Goal: Information Seeking & Learning: Learn about a topic

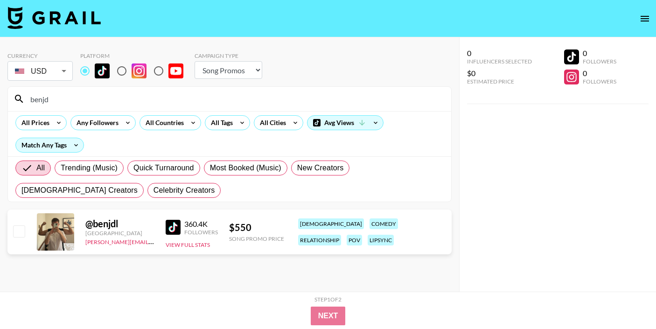
select select "Song"
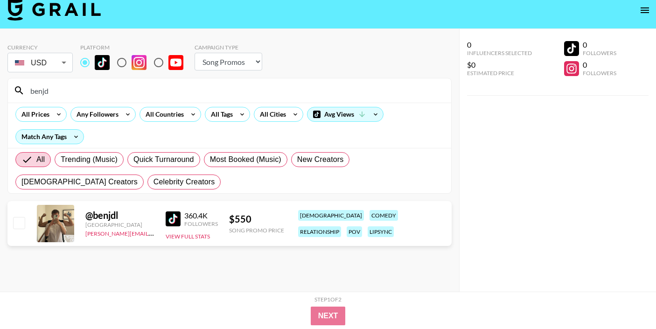
click at [74, 92] on input "benjd" at bounding box center [235, 90] width 421 height 15
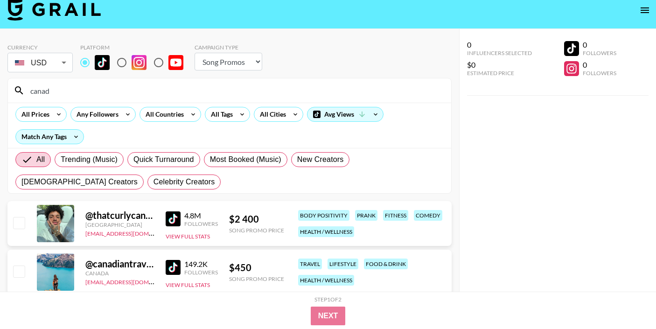
type input "[GEOGRAPHIC_DATA]"
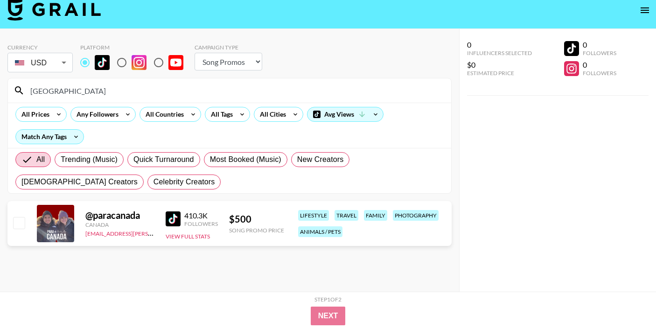
click at [55, 86] on input "[GEOGRAPHIC_DATA]" at bounding box center [235, 90] width 421 height 15
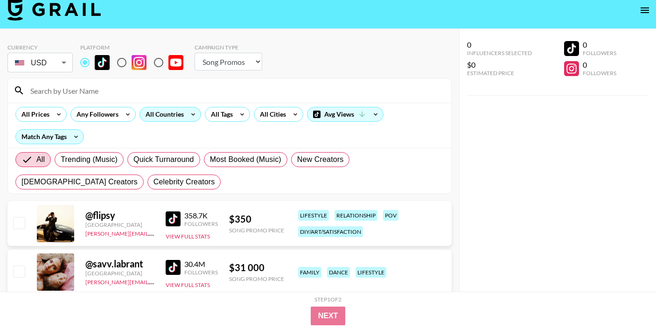
click at [175, 115] on div "All Countries" at bounding box center [163, 114] width 46 height 14
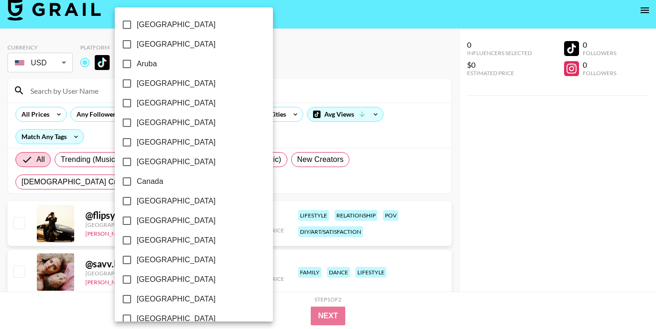
click at [144, 180] on span "Canada" at bounding box center [150, 181] width 27 height 11
click at [137, 180] on input "Canada" at bounding box center [127, 182] width 20 height 20
checkbox input "true"
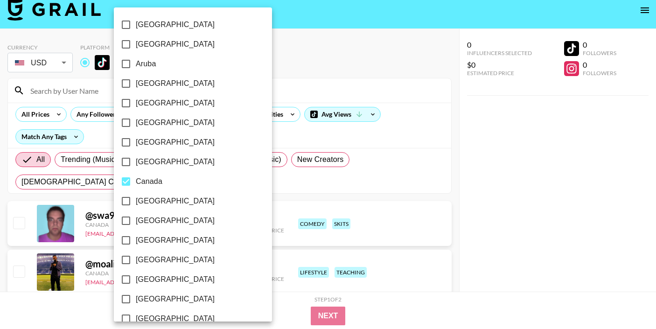
click at [245, 62] on div at bounding box center [328, 164] width 656 height 329
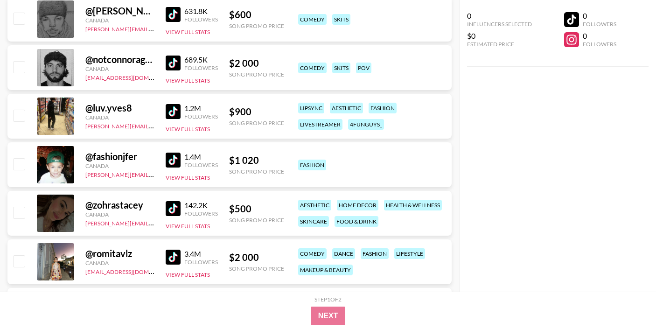
scroll to position [628, 0]
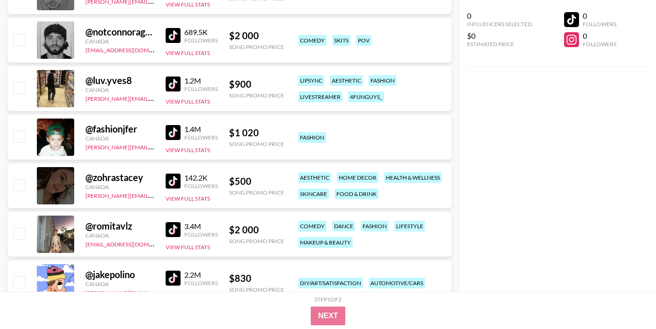
click at [174, 182] on img at bounding box center [173, 180] width 15 height 15
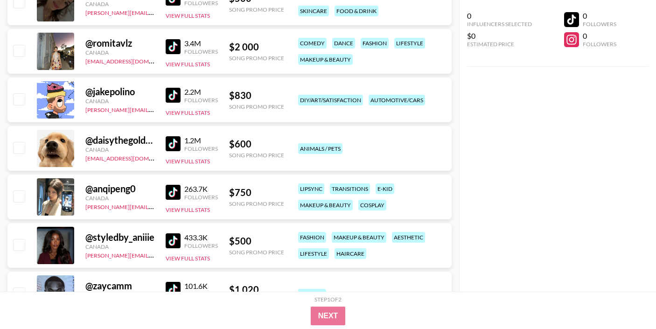
scroll to position [827, 0]
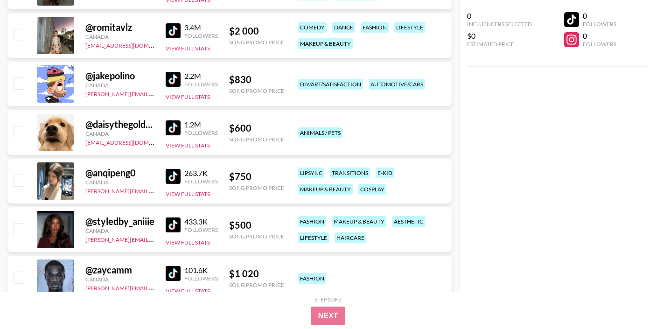
click at [171, 178] on img at bounding box center [173, 176] width 15 height 15
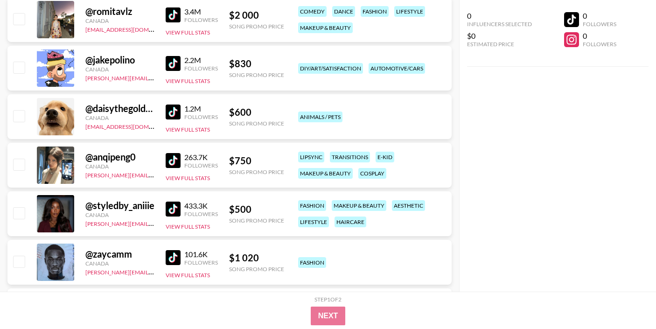
scroll to position [865, 0]
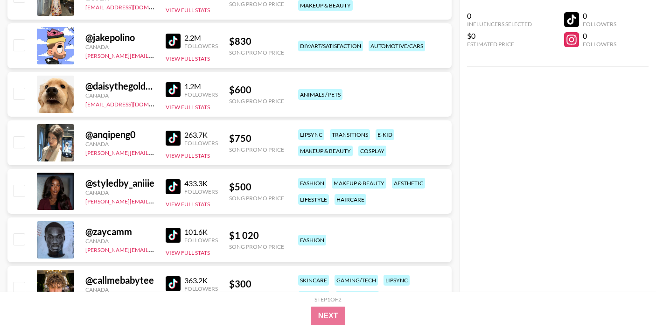
click at [171, 186] on img at bounding box center [173, 186] width 15 height 15
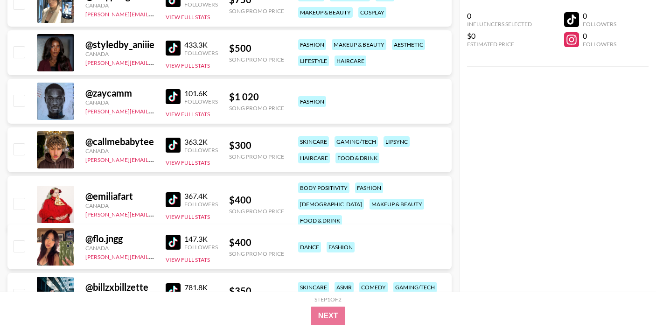
scroll to position [1067, 0]
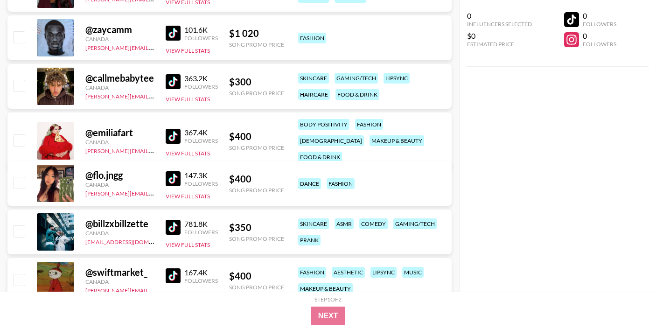
click at [173, 176] on img at bounding box center [173, 178] width 15 height 15
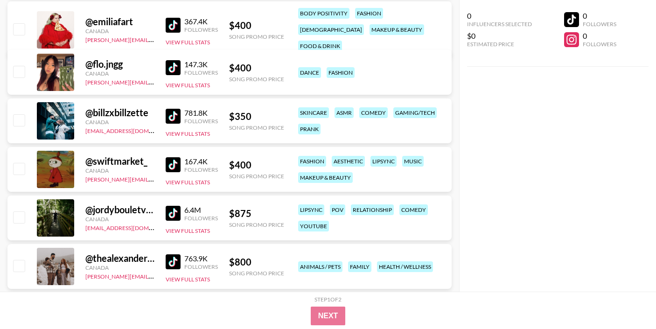
scroll to position [1197, 0]
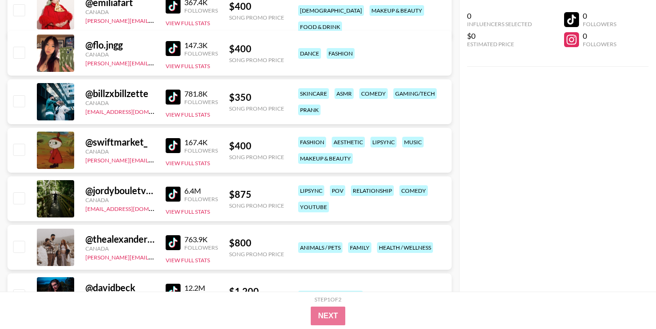
click at [172, 148] on img at bounding box center [173, 145] width 15 height 15
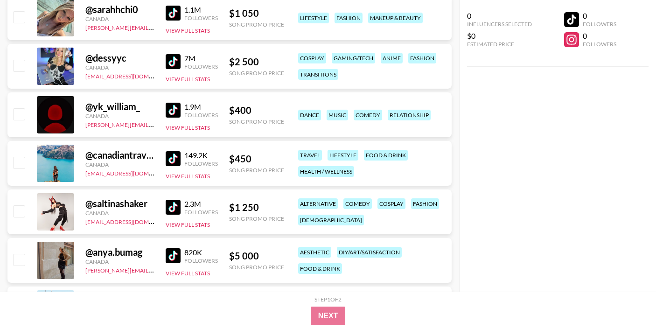
scroll to position [1772, 0]
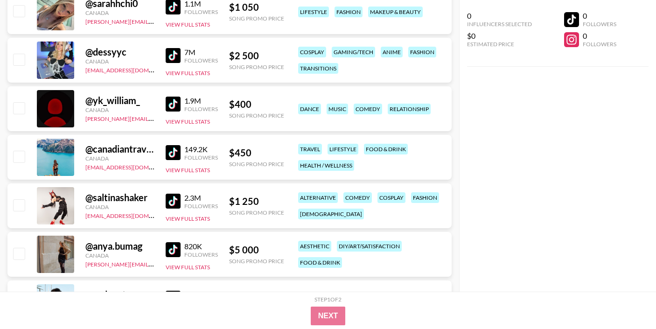
click at [173, 154] on img at bounding box center [173, 152] width 15 height 15
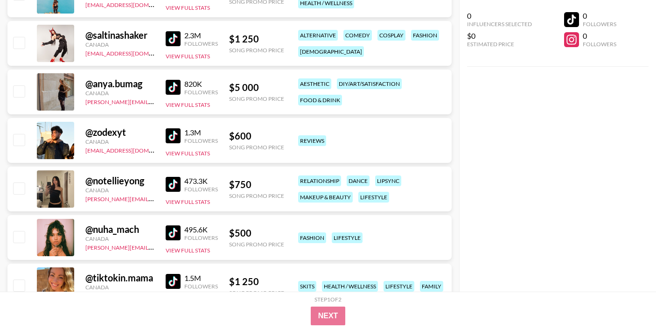
scroll to position [1973, 0]
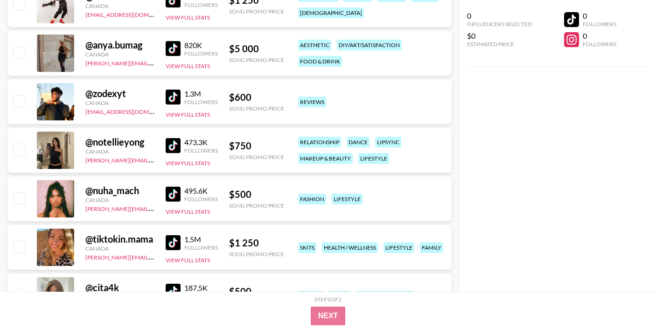
click at [173, 140] on img at bounding box center [173, 145] width 15 height 15
click at [171, 195] on img at bounding box center [173, 193] width 15 height 15
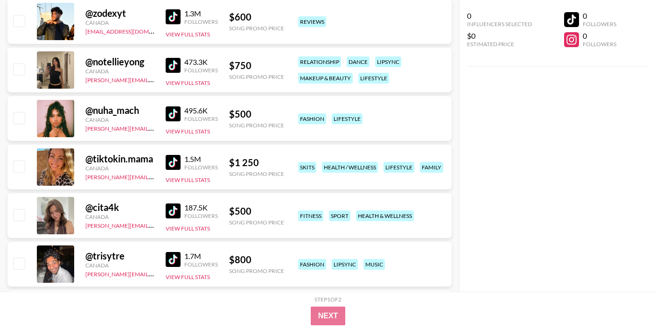
scroll to position [2134, 0]
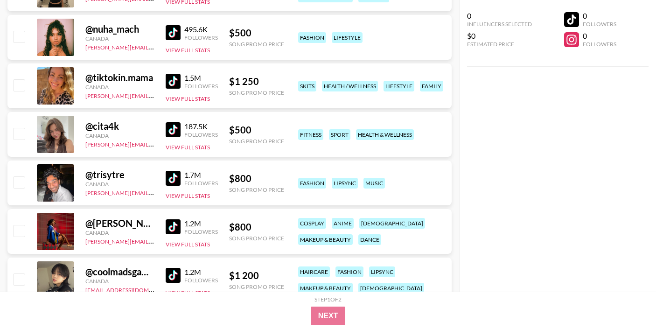
click at [175, 125] on img at bounding box center [173, 129] width 15 height 15
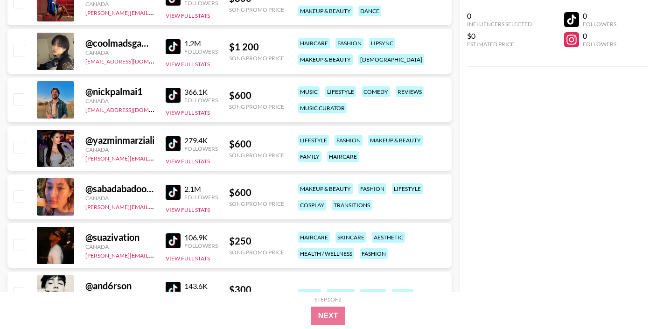
scroll to position [2369, 0]
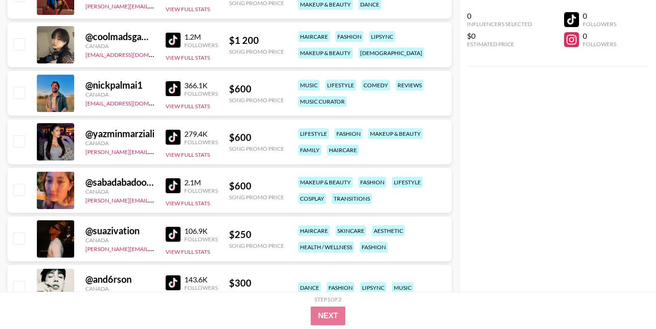
click at [175, 138] on img at bounding box center [173, 137] width 15 height 15
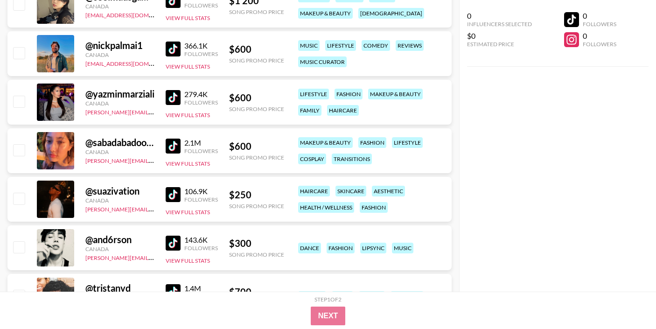
scroll to position [2429, 0]
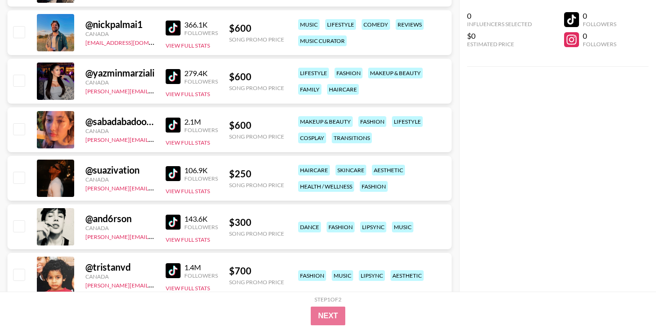
click at [177, 124] on img at bounding box center [173, 124] width 15 height 15
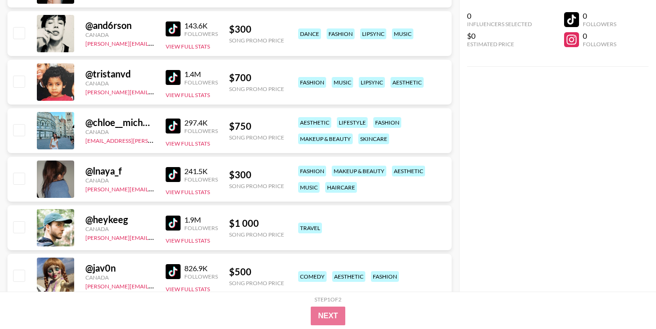
scroll to position [2662, 0]
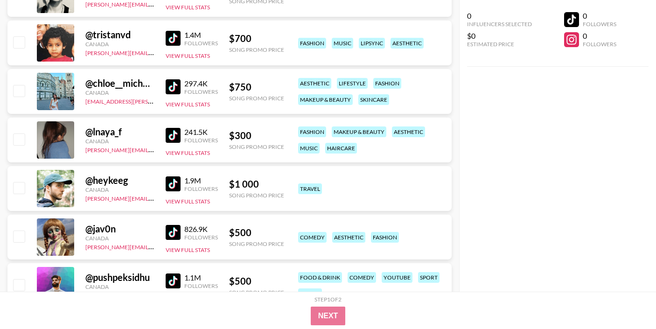
click at [168, 137] on img at bounding box center [173, 135] width 15 height 15
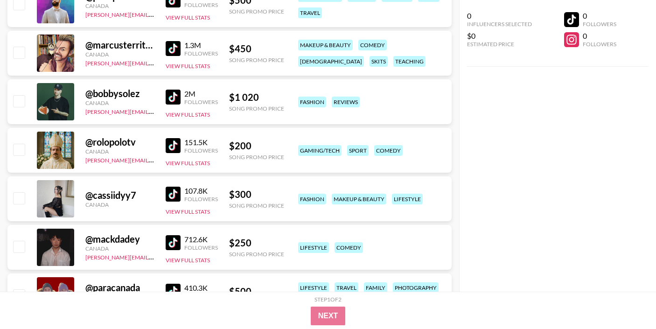
scroll to position [3001, 0]
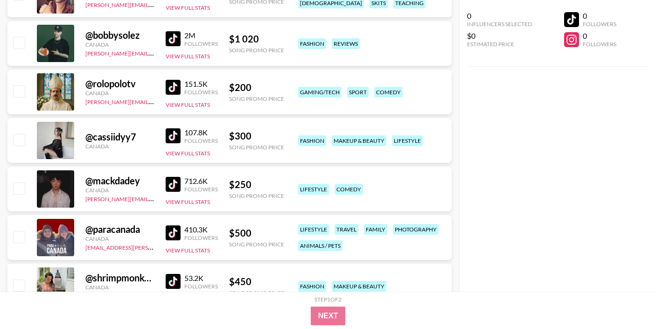
click at [173, 135] on img at bounding box center [173, 135] width 15 height 15
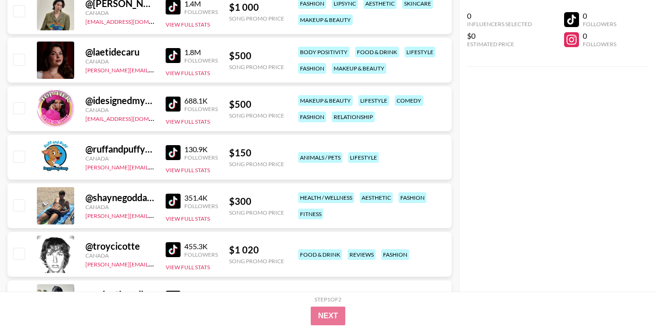
scroll to position [3372, 0]
click at [175, 55] on img at bounding box center [173, 55] width 15 height 15
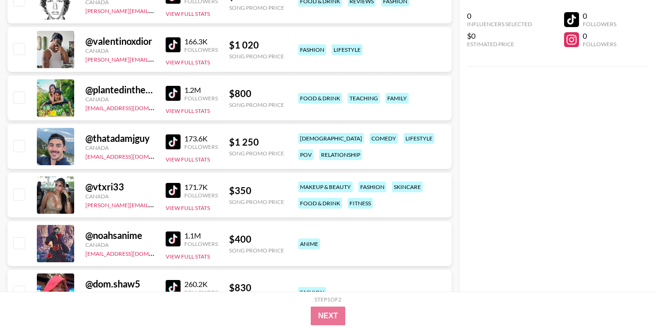
scroll to position [3713, 0]
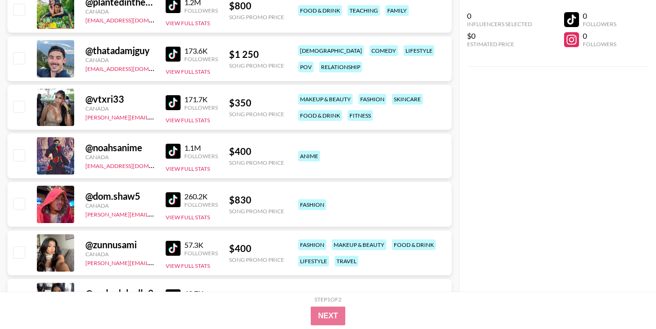
click at [171, 99] on img at bounding box center [173, 102] width 15 height 15
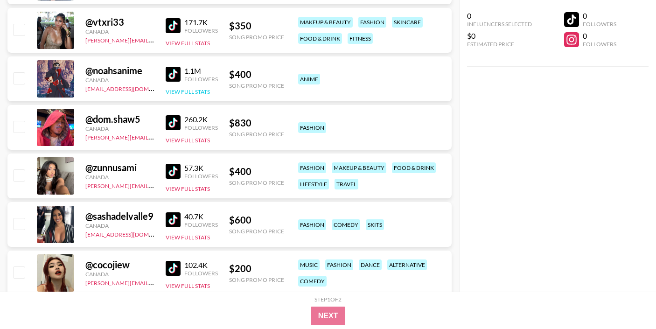
scroll to position [3829, 0]
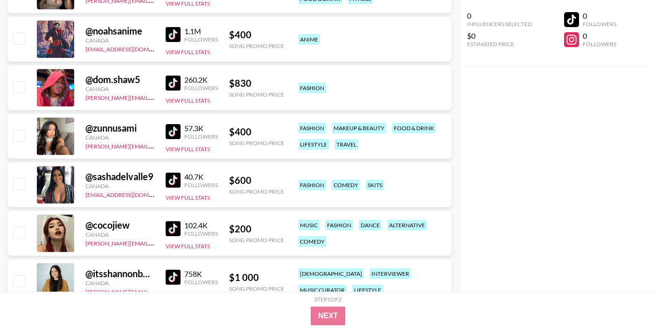
click at [175, 127] on img at bounding box center [173, 131] width 15 height 15
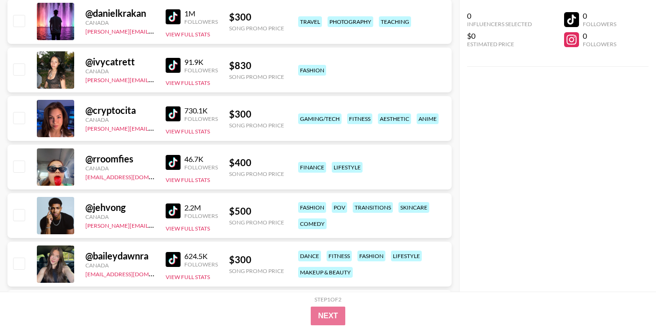
scroll to position [4144, 0]
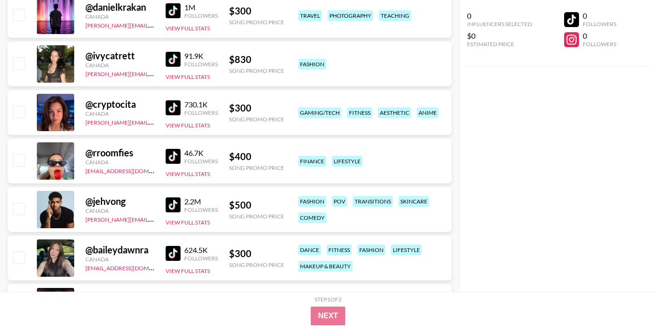
click at [170, 110] on img at bounding box center [173, 107] width 15 height 15
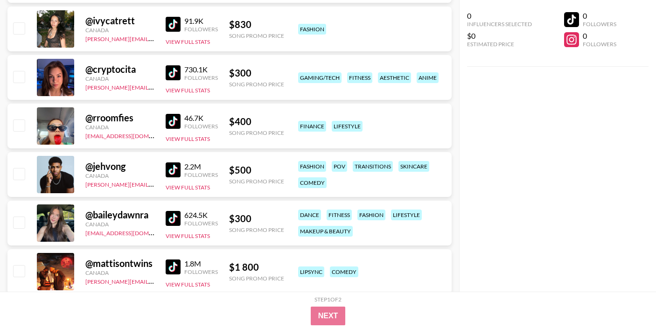
scroll to position [4244, 0]
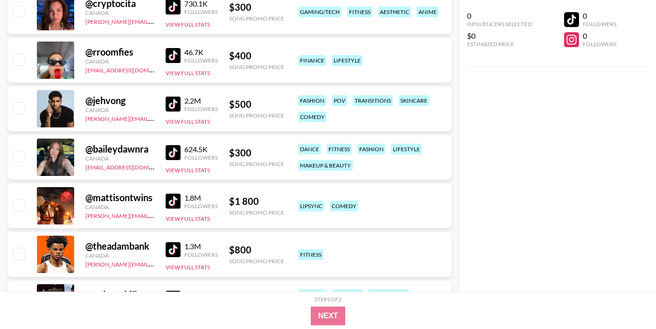
click at [177, 152] on img at bounding box center [173, 152] width 15 height 15
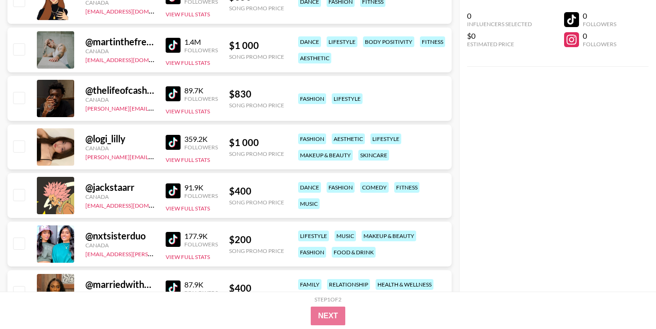
scroll to position [4846, 0]
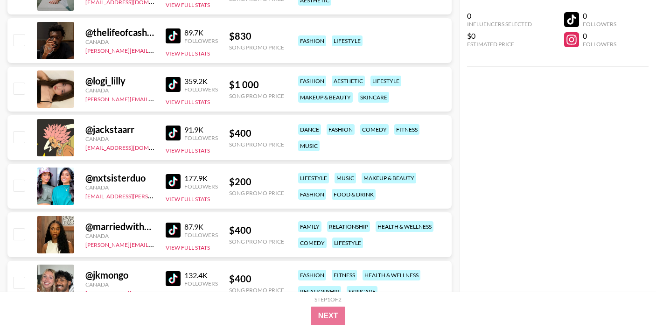
click at [174, 83] on img at bounding box center [173, 84] width 15 height 15
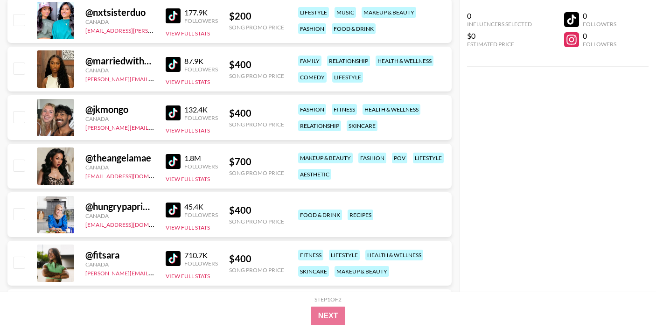
scroll to position [5034, 0]
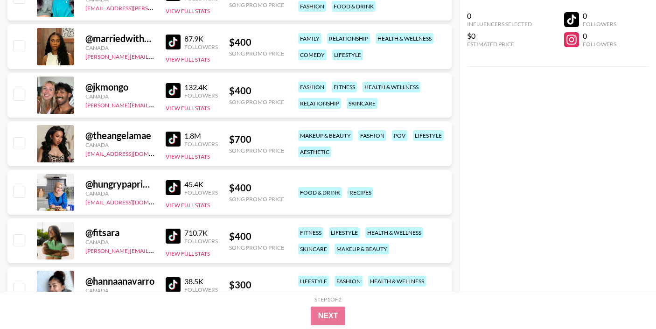
click at [173, 46] on img at bounding box center [173, 42] width 15 height 15
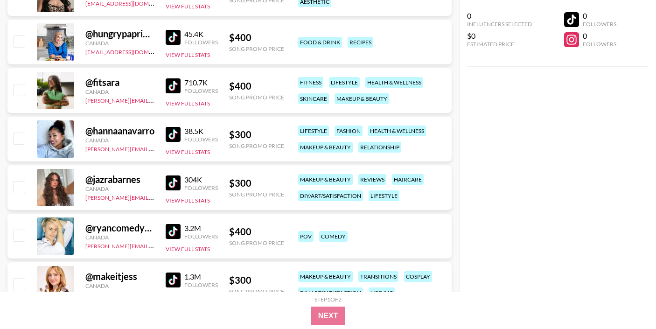
scroll to position [5184, 0]
click at [171, 184] on img at bounding box center [173, 182] width 15 height 15
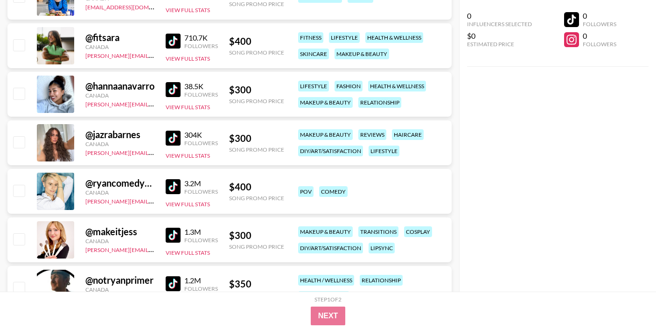
click at [172, 90] on img at bounding box center [173, 89] width 15 height 15
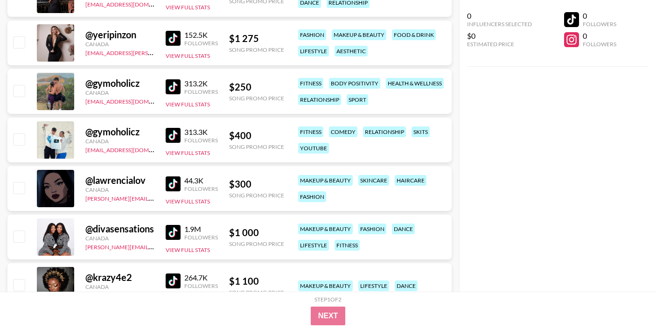
scroll to position [5678, 0]
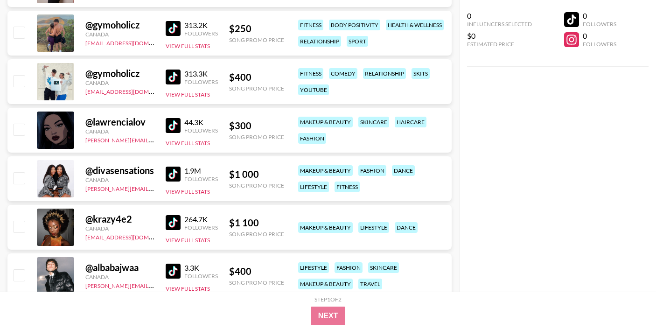
click at [173, 126] on img at bounding box center [173, 125] width 15 height 15
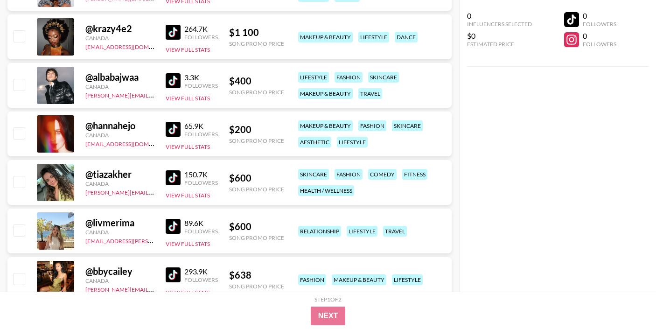
scroll to position [5906, 0]
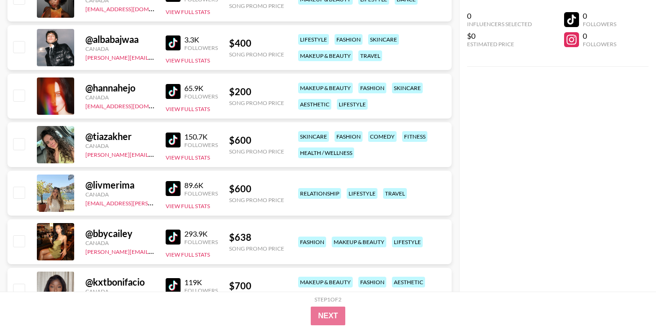
click at [169, 140] on img at bounding box center [173, 139] width 15 height 15
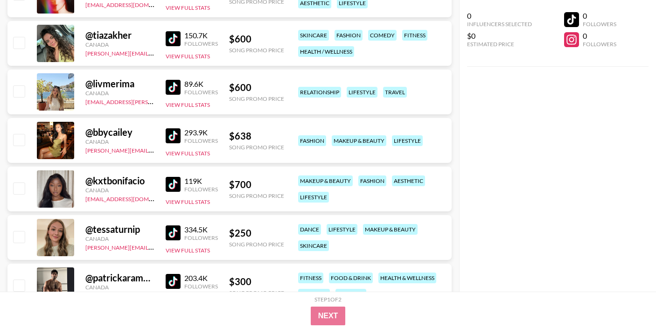
scroll to position [6051, 0]
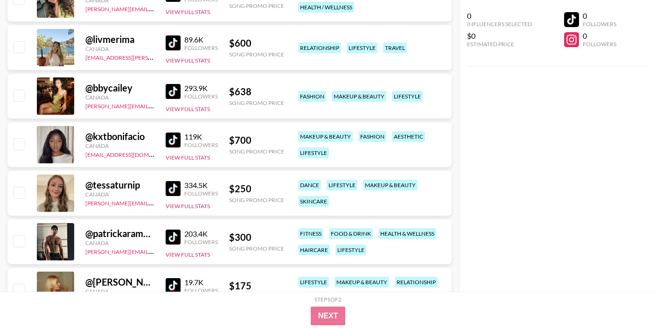
click at [168, 139] on img at bounding box center [173, 139] width 15 height 15
